Goal: Task Accomplishment & Management: Manage account settings

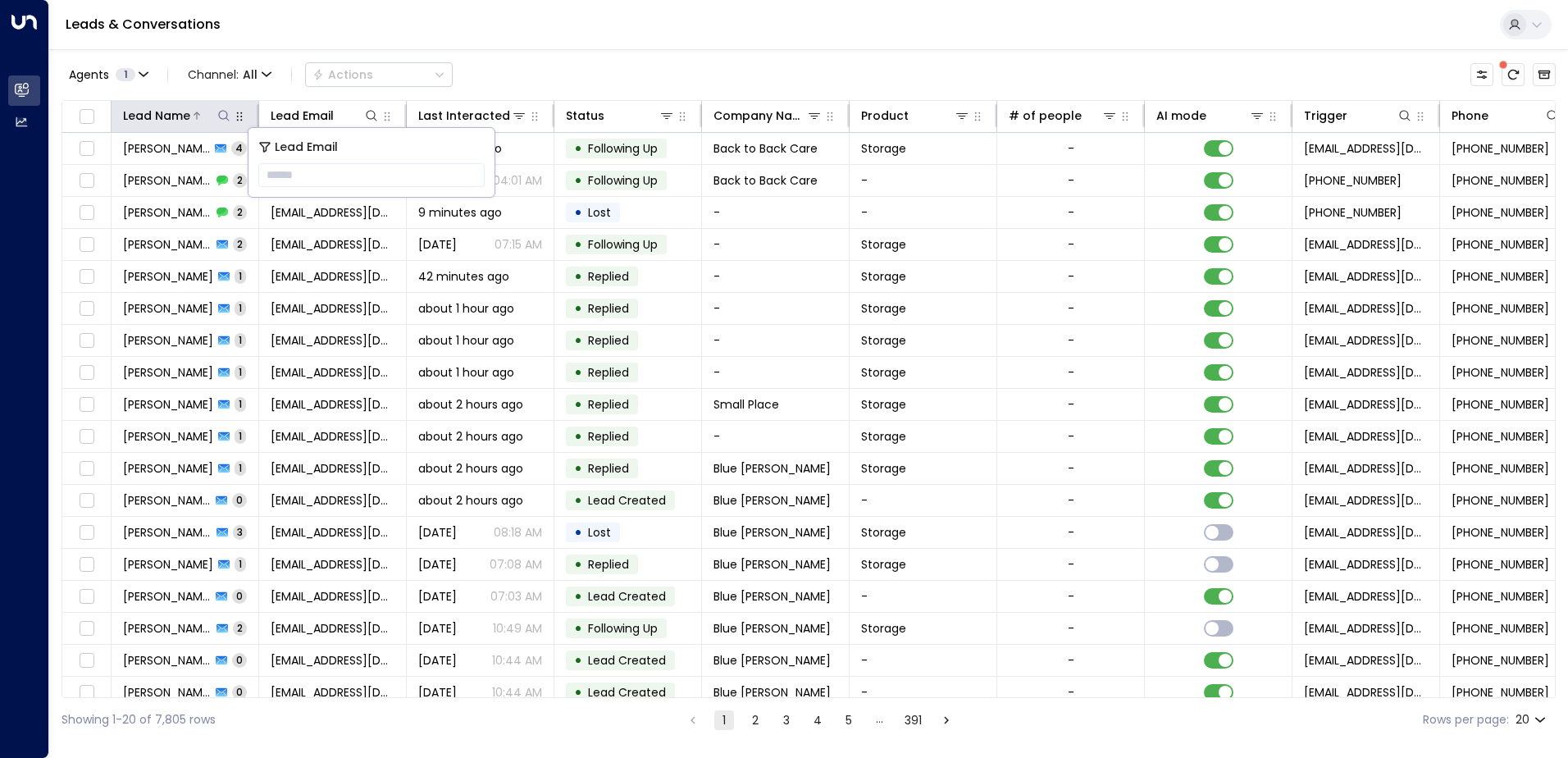
click at [222, 119] on icon at bounding box center [224, 116] width 13 height 13
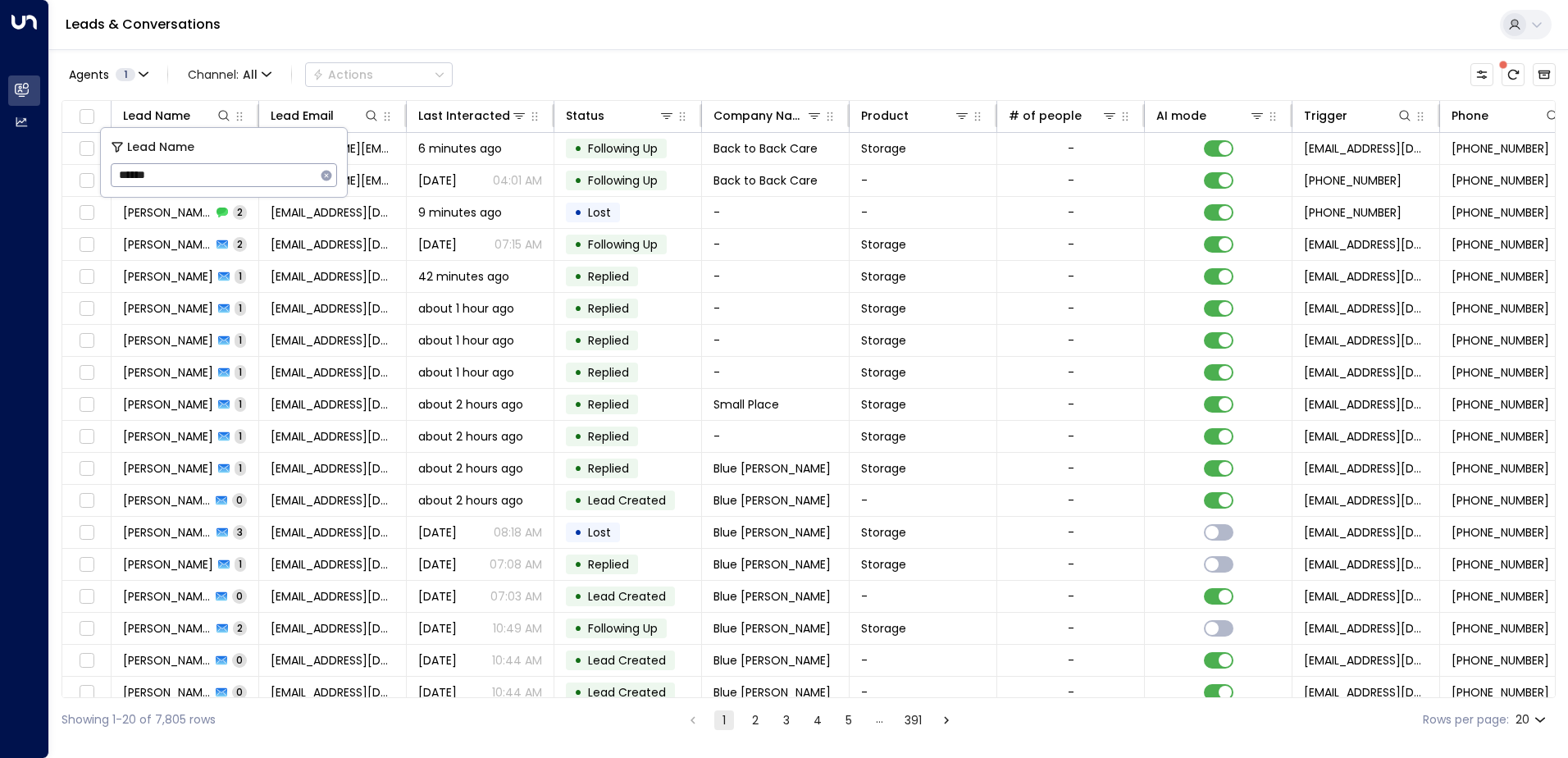
type input "******"
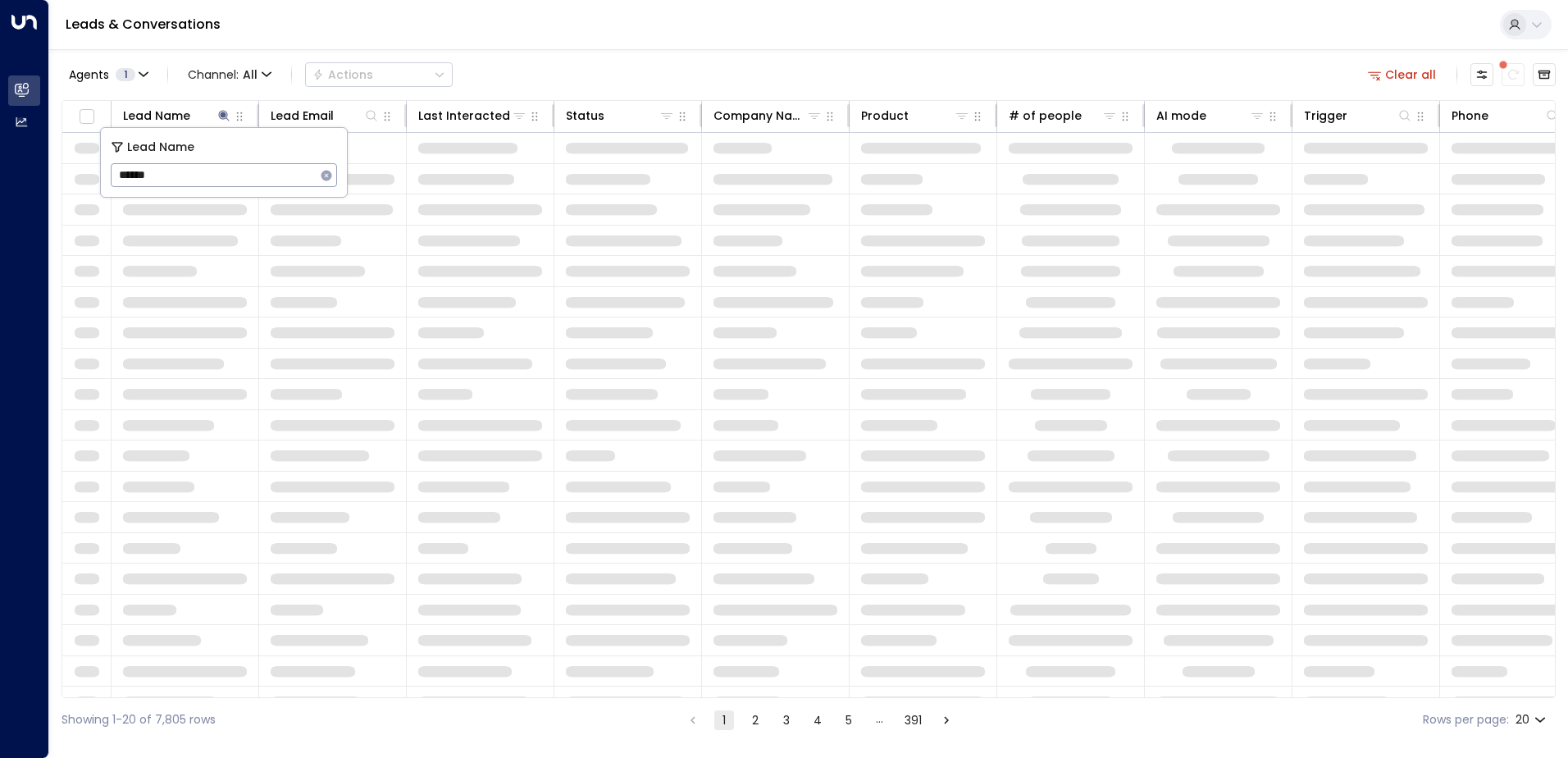
click at [448, 45] on div "Leads & Conversations" at bounding box center [809, 25] width 1519 height 50
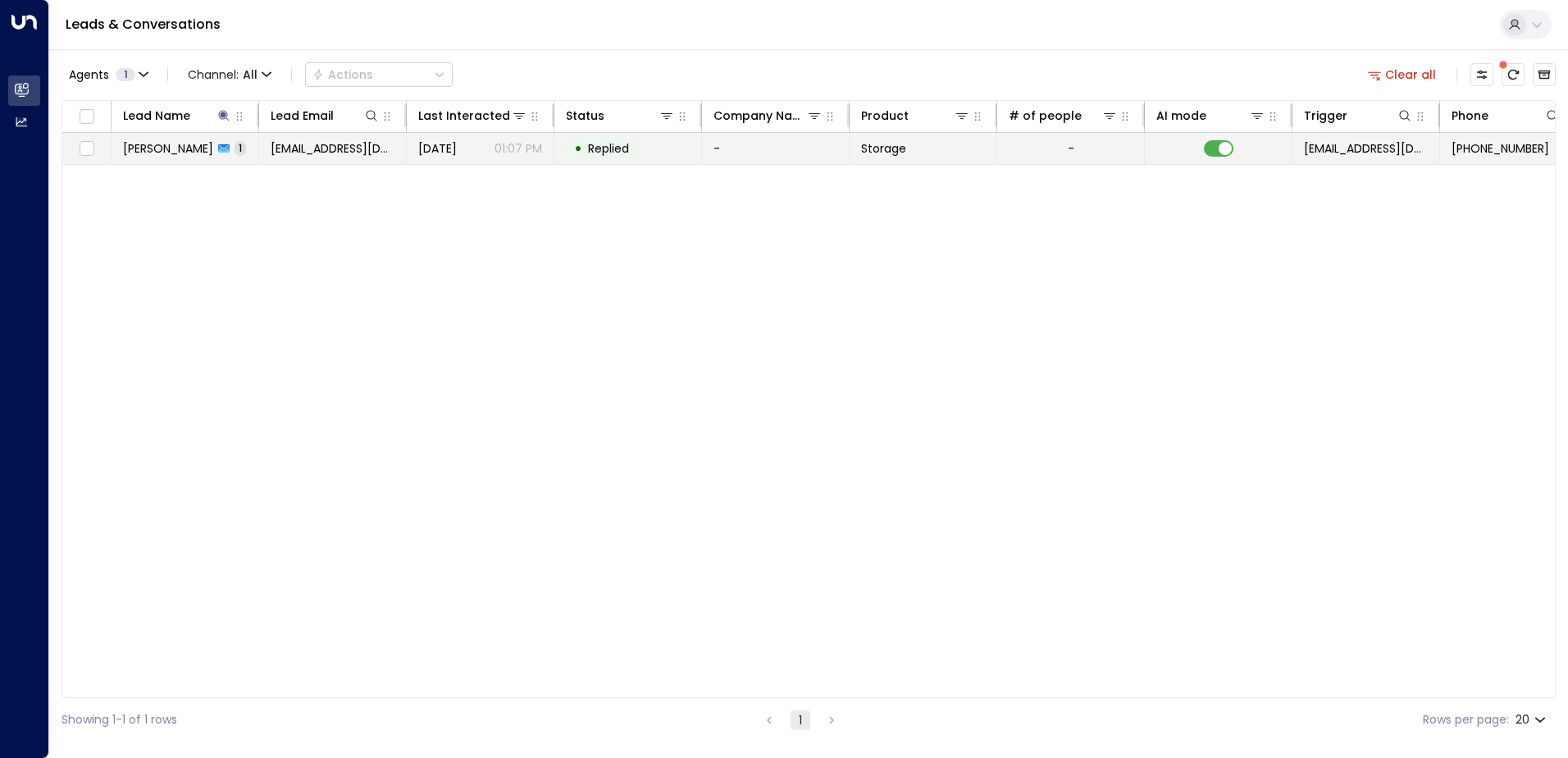
click at [218, 151] on icon at bounding box center [224, 148] width 12 height 9
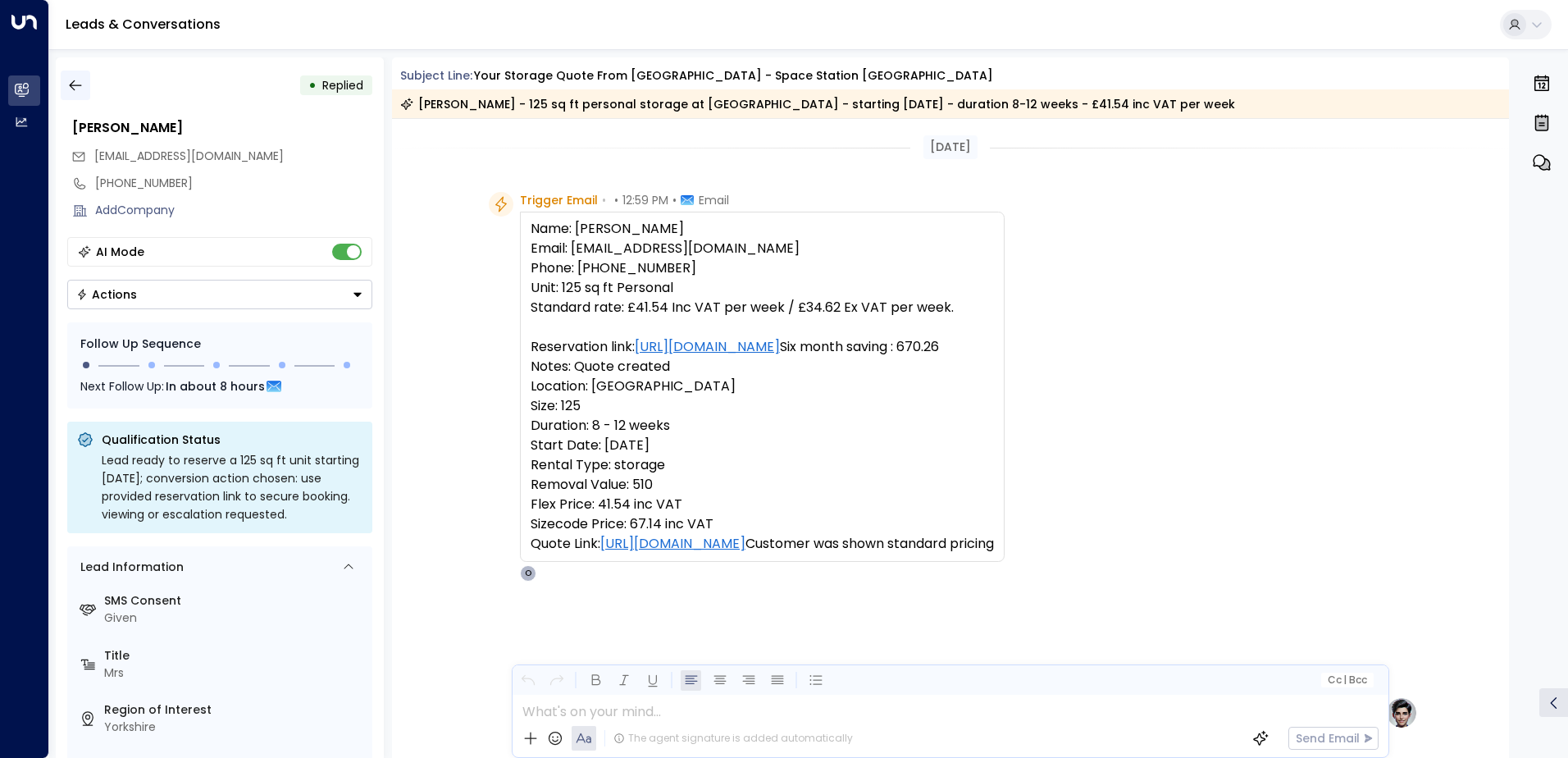
click at [70, 77] on icon "button" at bounding box center [75, 85] width 16 height 16
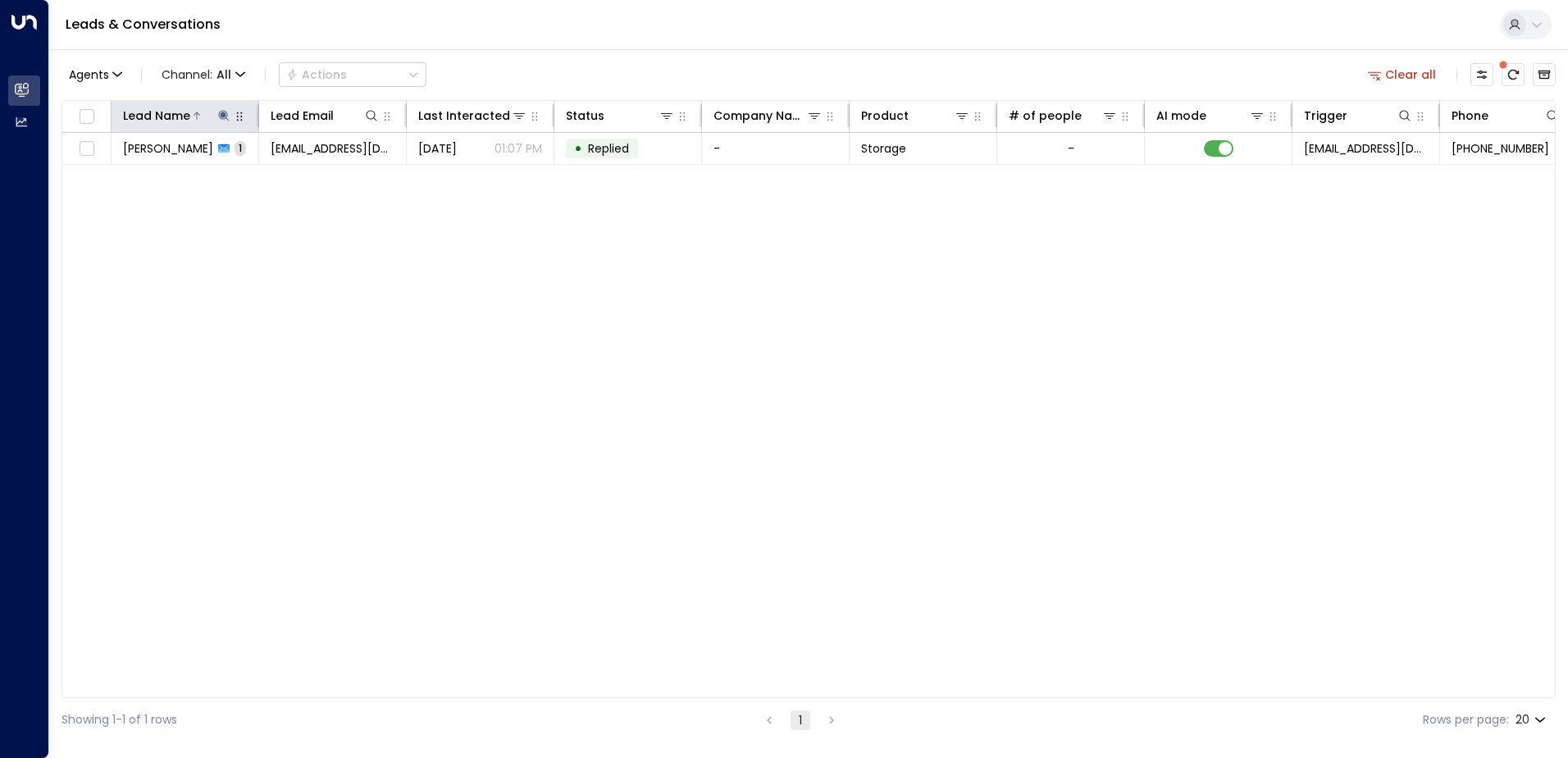
click at [224, 113] on icon at bounding box center [224, 116] width 13 height 13
type input "*"
type input "***"
click at [365, 266] on div "Lead Name Lead Email Last Interacted Status Company Name Product # of people AI…" at bounding box center [809, 399] width 1495 height 598
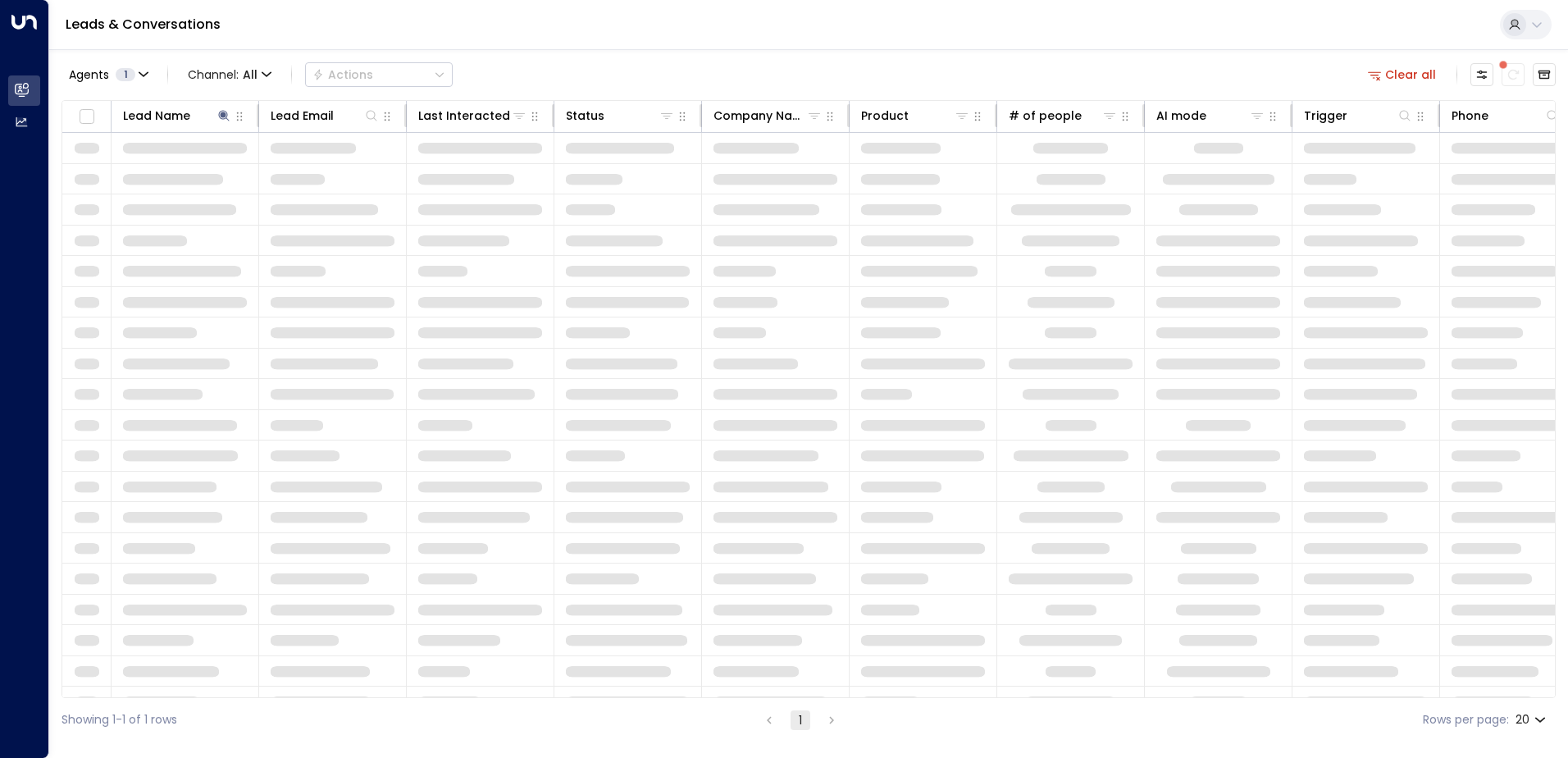
click at [758, 39] on div "Leads & Conversations" at bounding box center [809, 25] width 1519 height 50
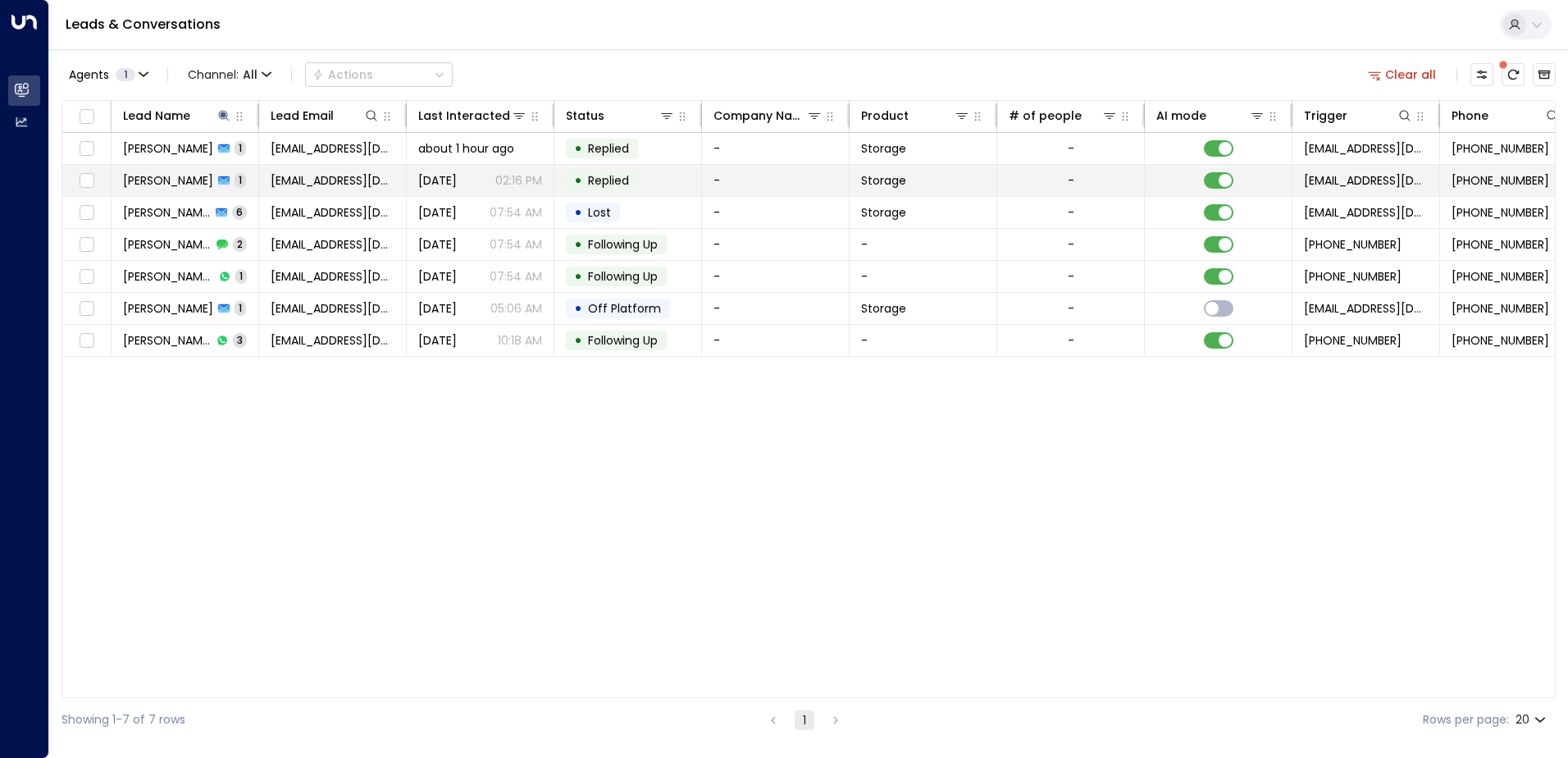
click at [160, 175] on span "[PERSON_NAME]" at bounding box center [168, 180] width 90 height 16
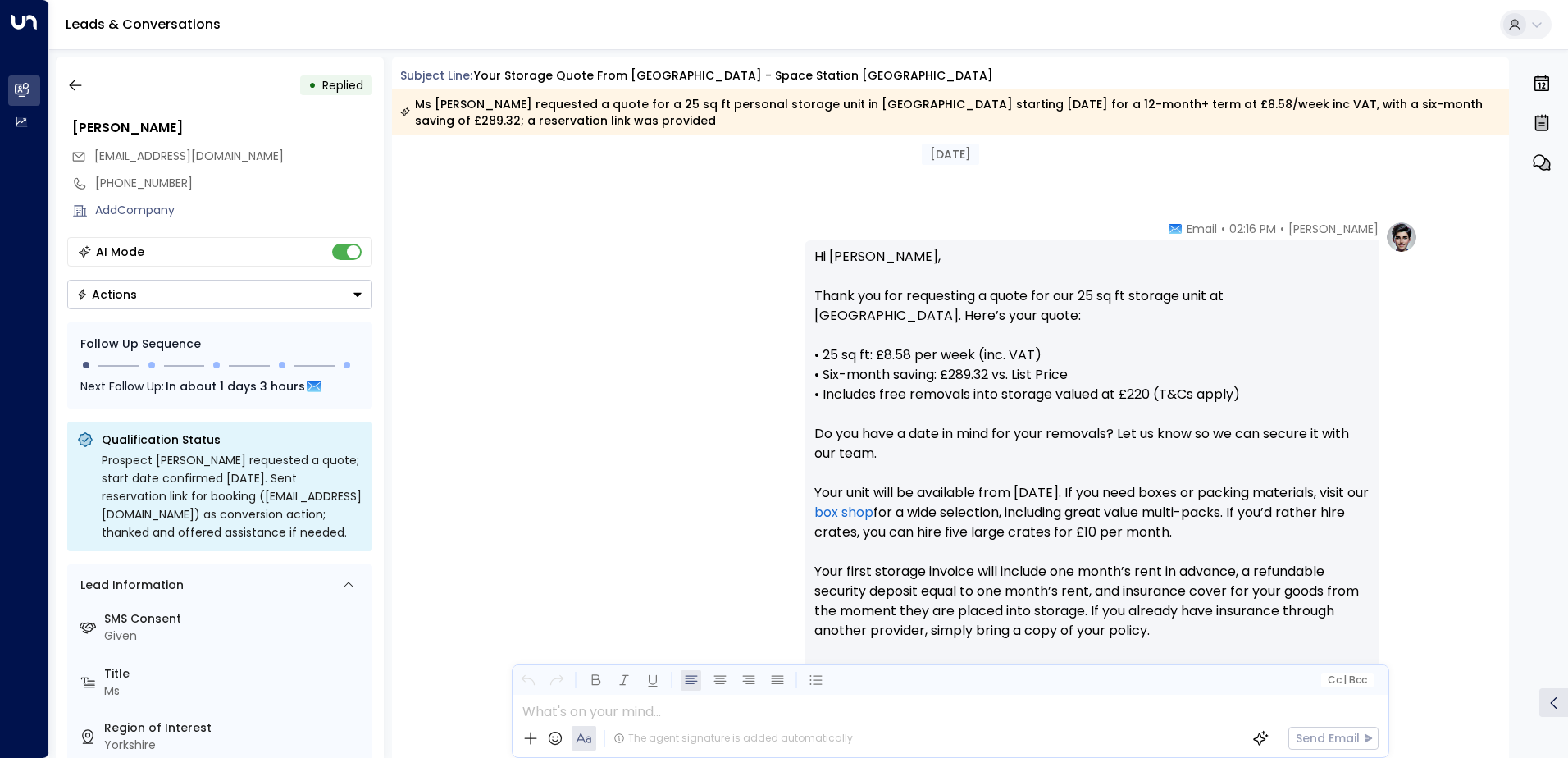
scroll to position [743, 0]
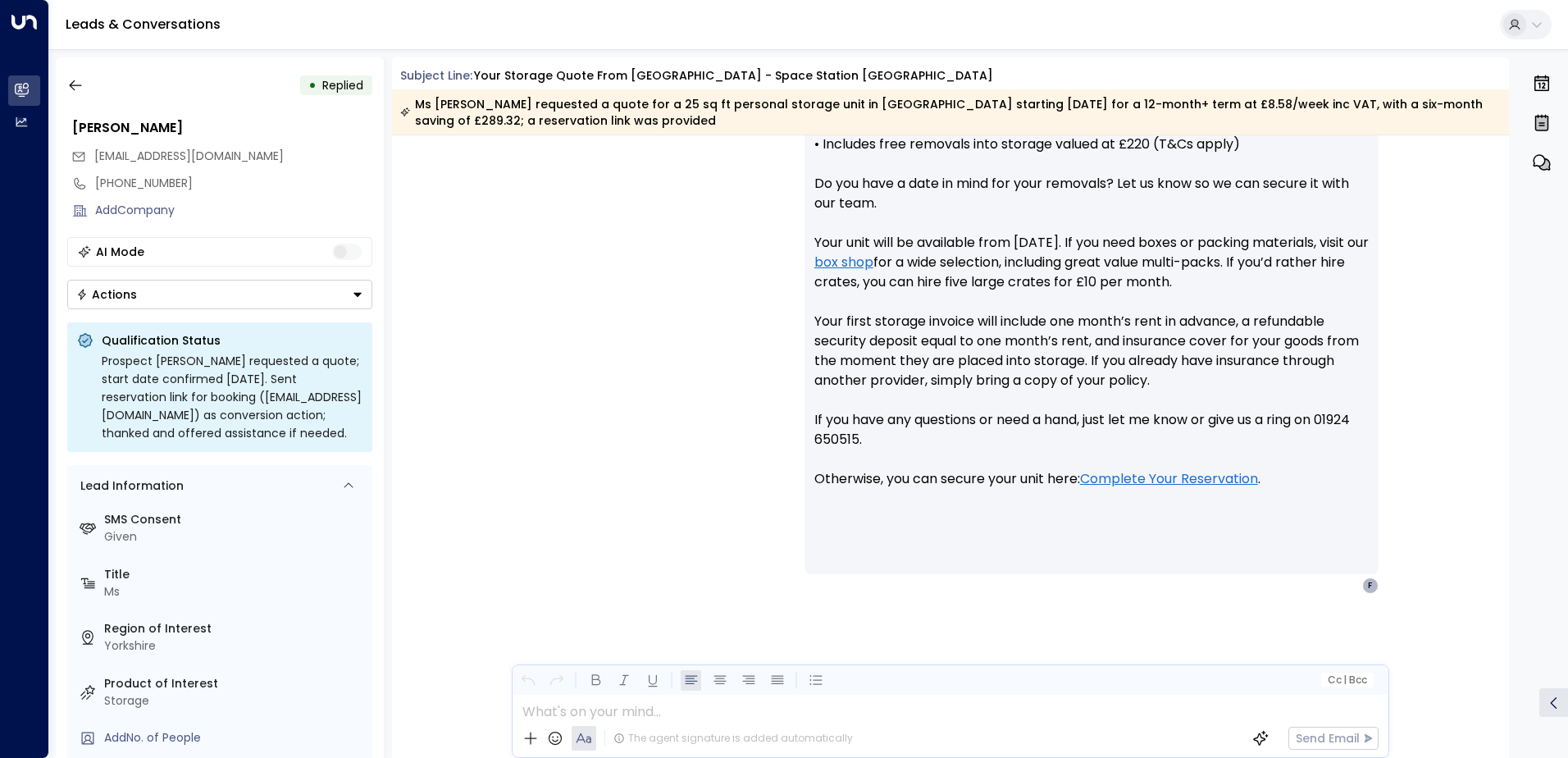
click at [356, 286] on button "Actions" at bounding box center [219, 295] width 305 height 30
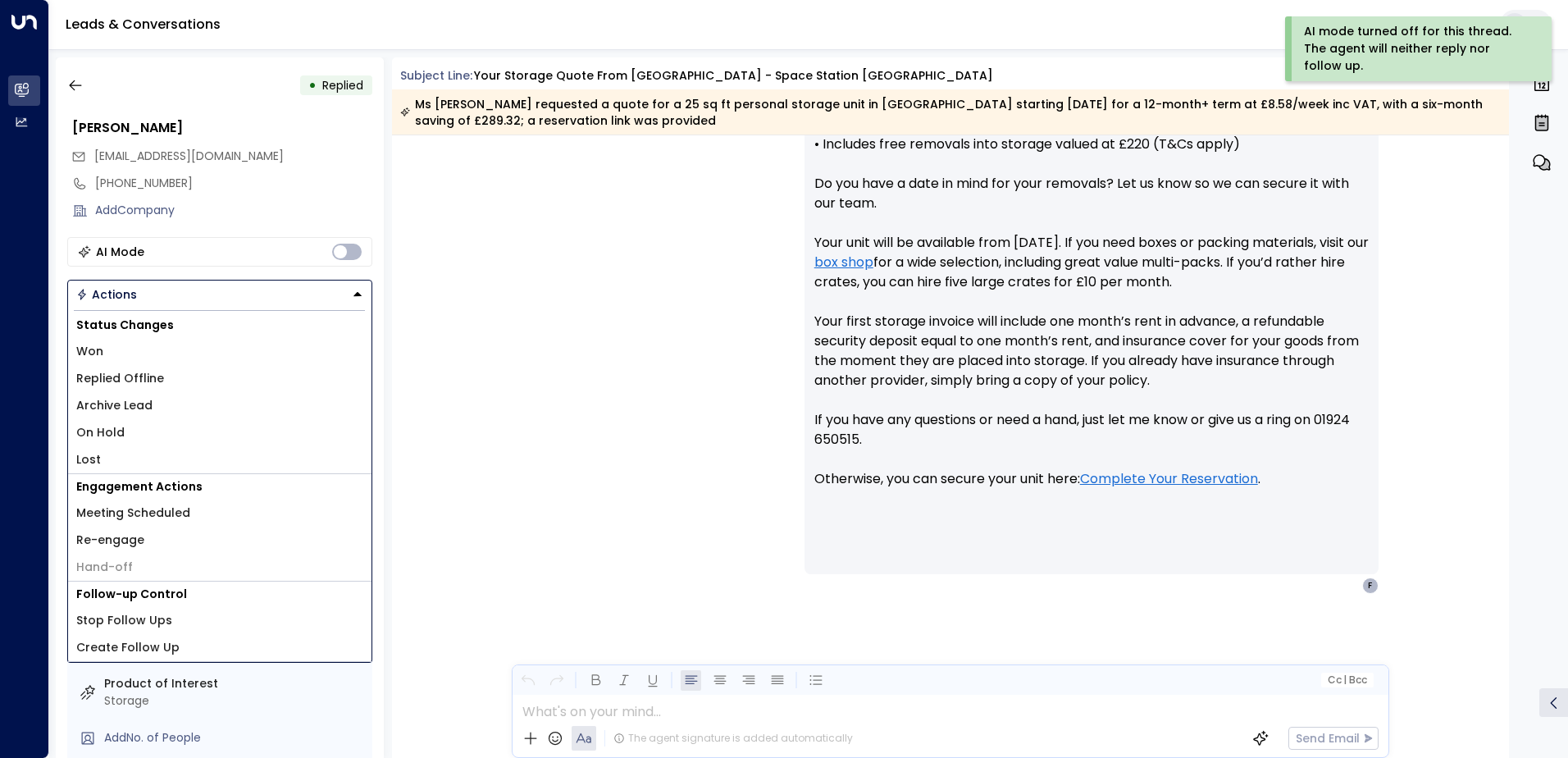
click at [147, 382] on span "Replied Offline" at bounding box center [119, 379] width 88 height 17
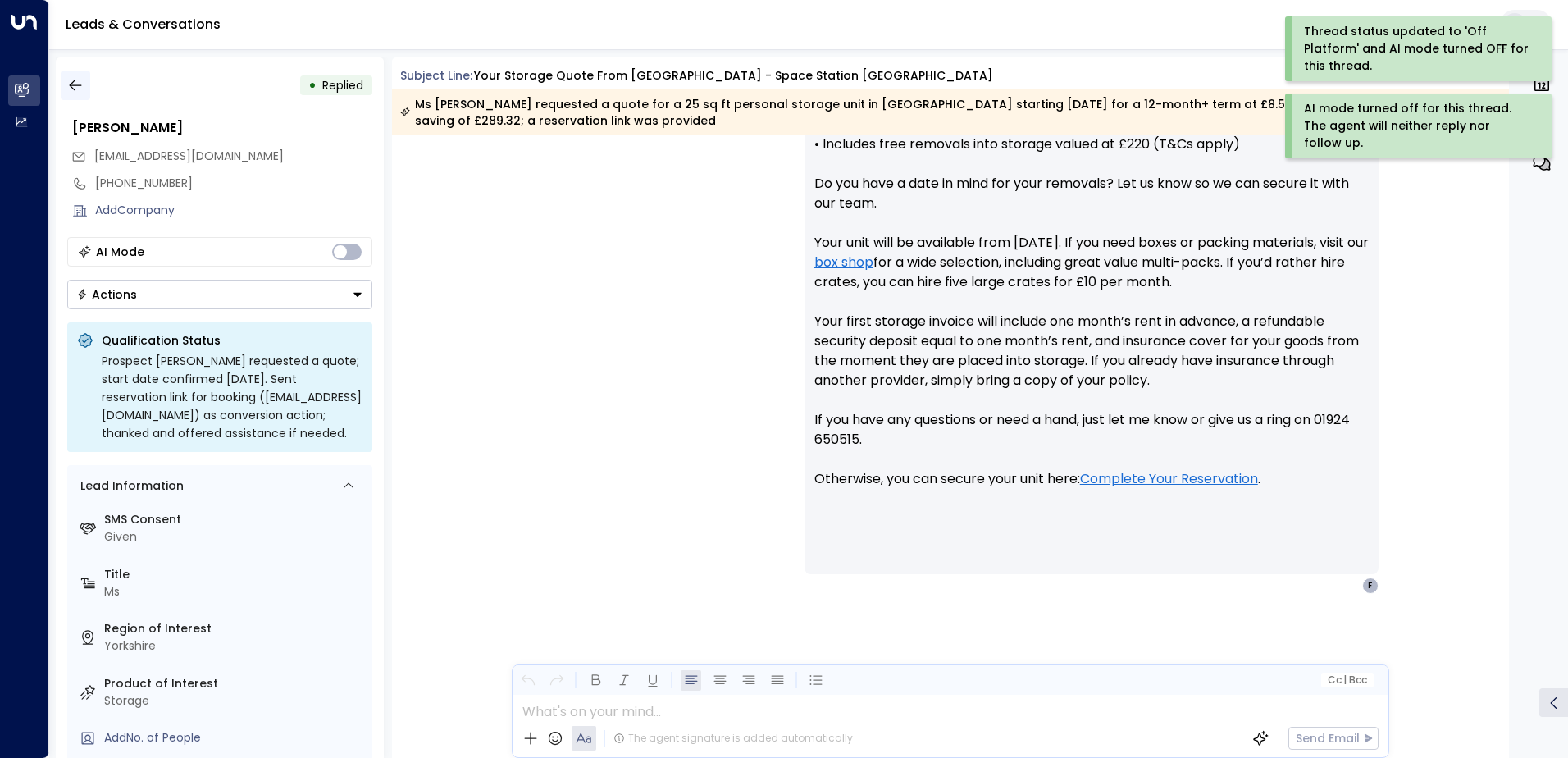
click at [77, 80] on icon "button" at bounding box center [75, 85] width 16 height 16
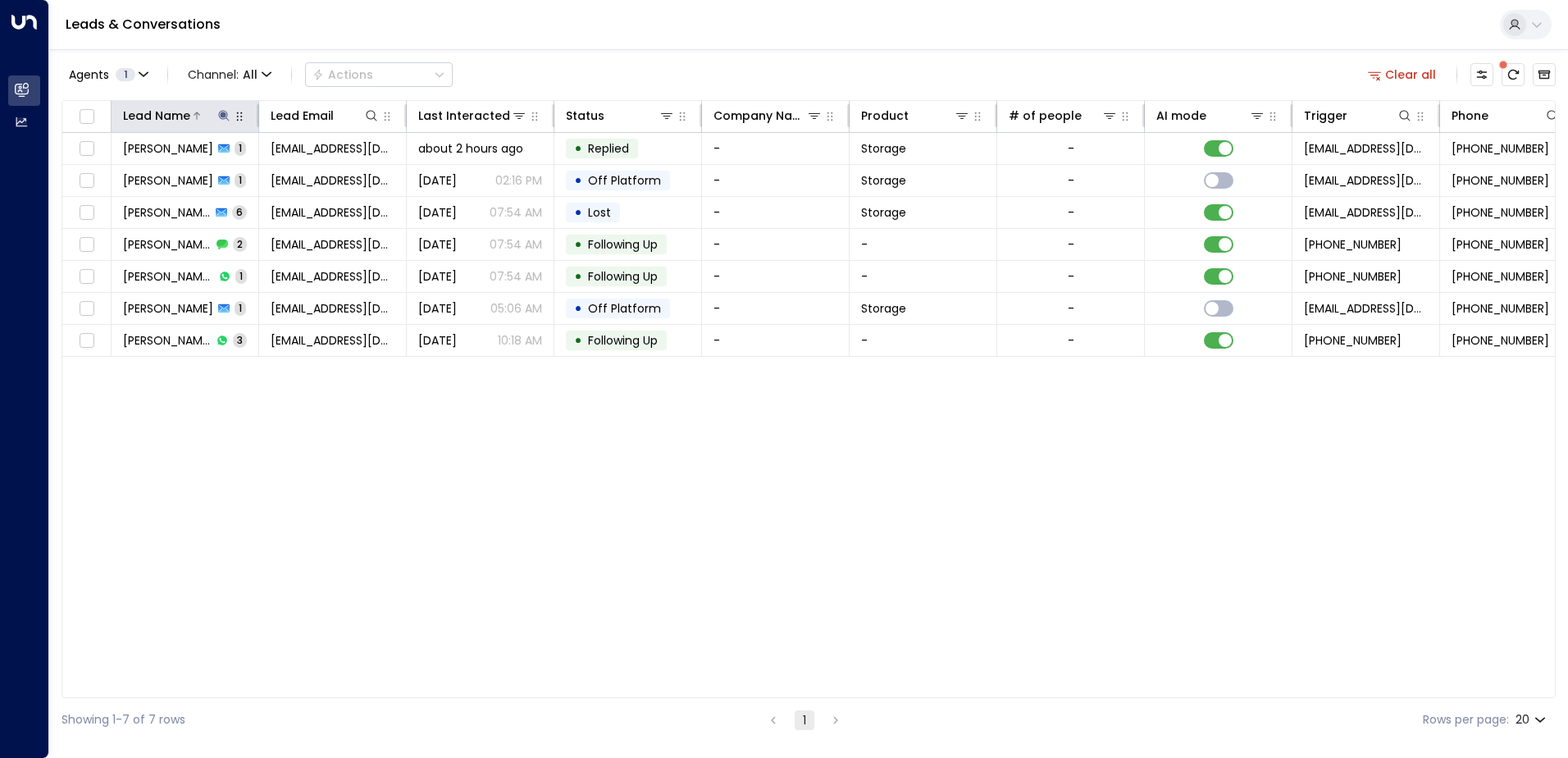
click at [222, 114] on icon at bounding box center [223, 115] width 11 height 11
type input "*"
type input "******"
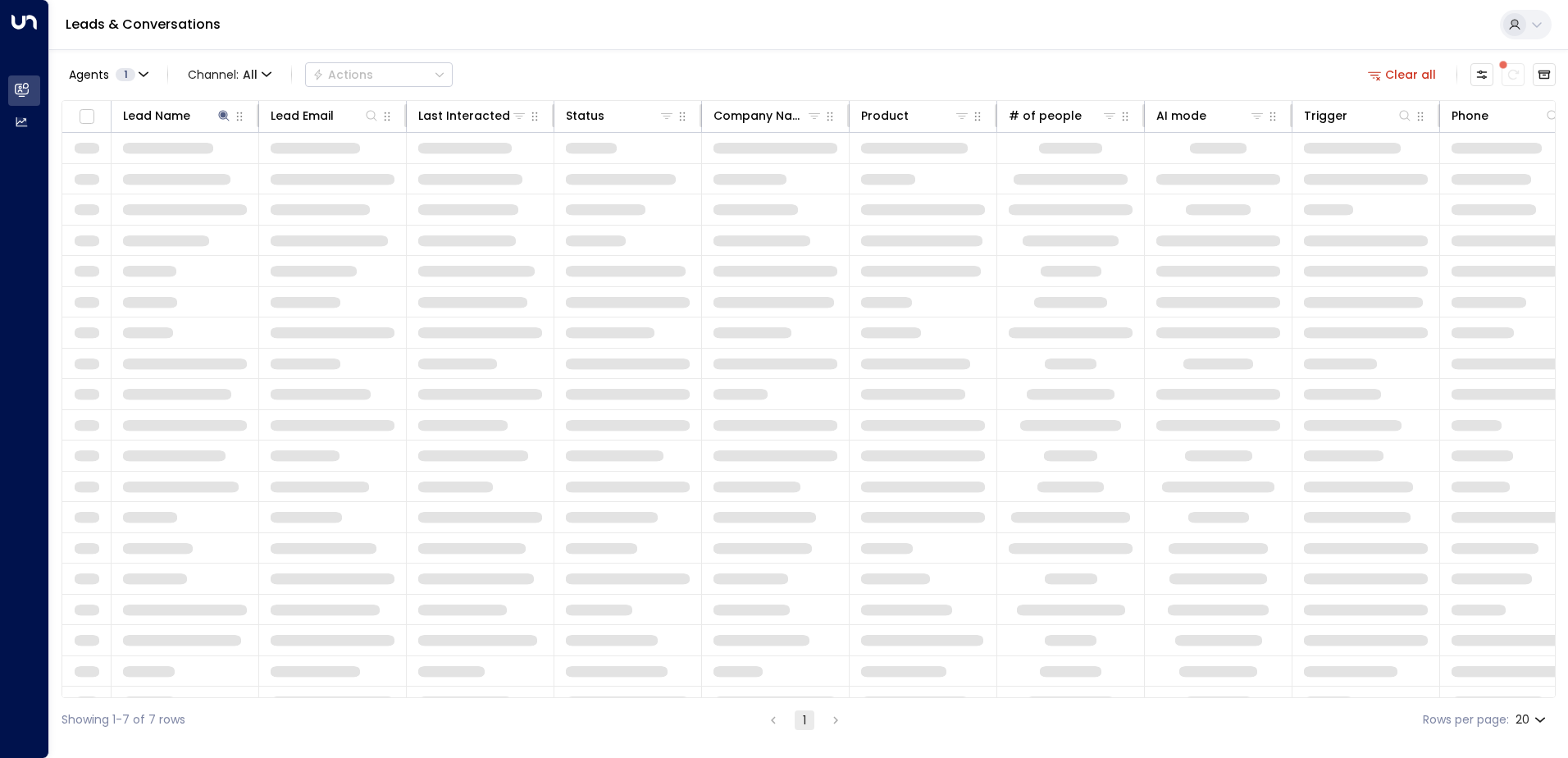
click at [726, 32] on div "Leads & Conversations" at bounding box center [809, 25] width 1519 height 50
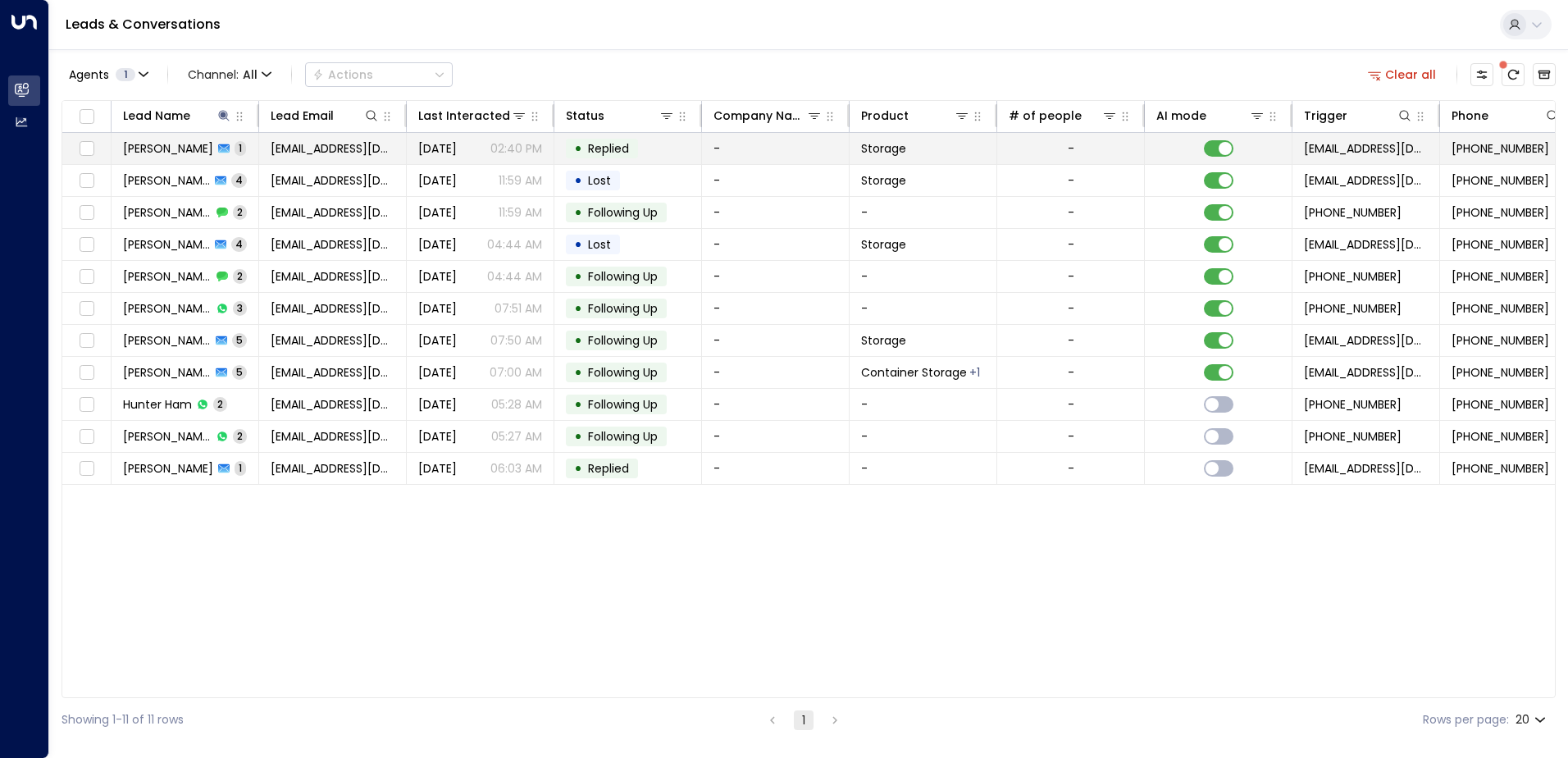
click at [155, 144] on span "[PERSON_NAME]" at bounding box center [168, 148] width 90 height 16
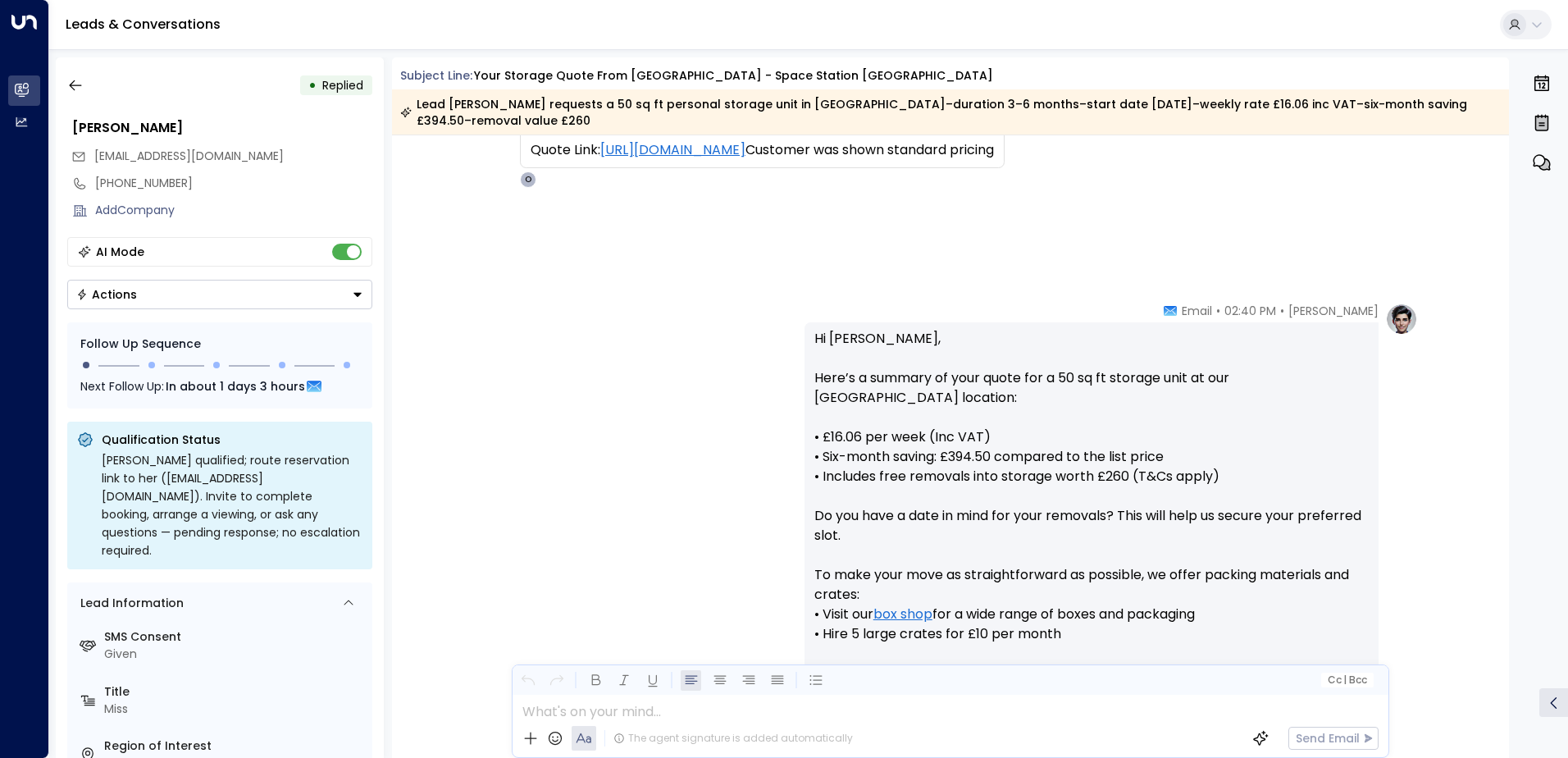
scroll to position [684, 0]
